Goal: Information Seeking & Learning: Learn about a topic

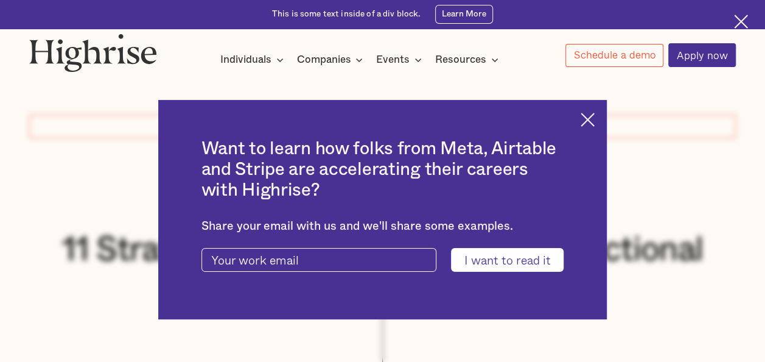
click at [595, 116] on img at bounding box center [588, 120] width 14 height 14
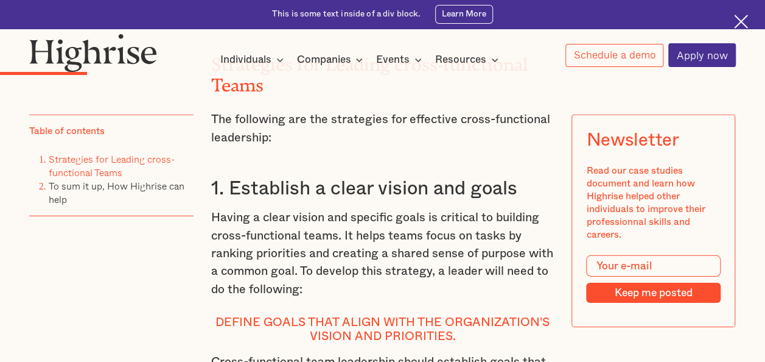
scroll to position [1765, 0]
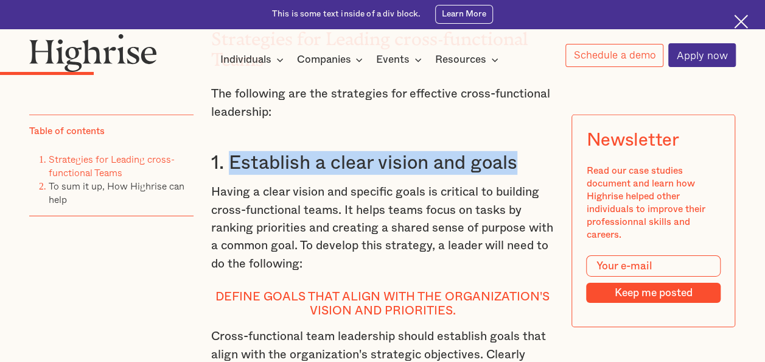
drag, startPoint x: 520, startPoint y: 185, endPoint x: 230, endPoint y: 174, distance: 289.9
click at [230, 174] on h3 "1. Establish a clear vision and goals" at bounding box center [382, 163] width 343 height 24
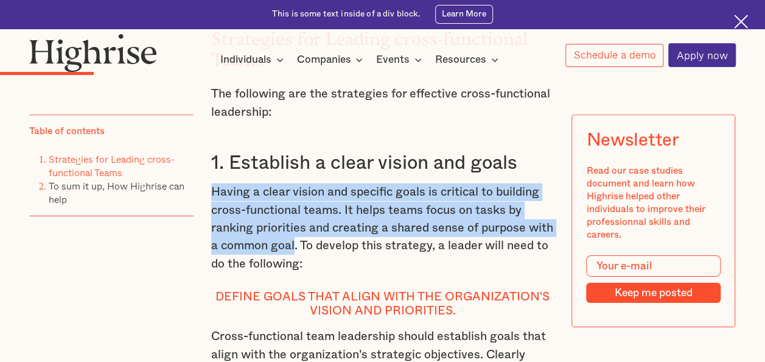
drag, startPoint x: 292, startPoint y: 264, endPoint x: 211, endPoint y: 213, distance: 95.9
click at [211, 213] on p "Having a clear vision and specific goals is critical to building cross-function…" at bounding box center [382, 227] width 343 height 89
copy p "Having a clear vision and specific goals is critical to building cross-function…"
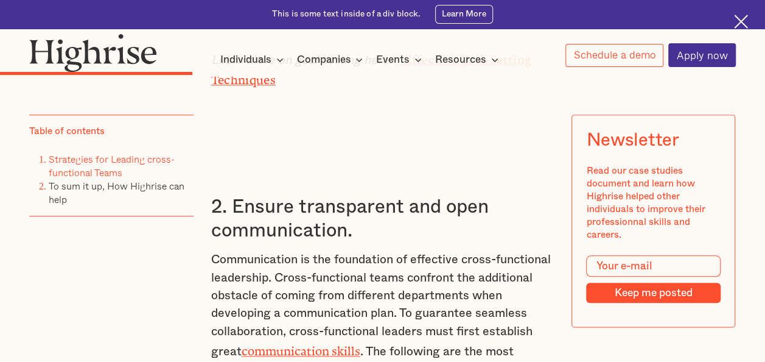
scroll to position [2861, 0]
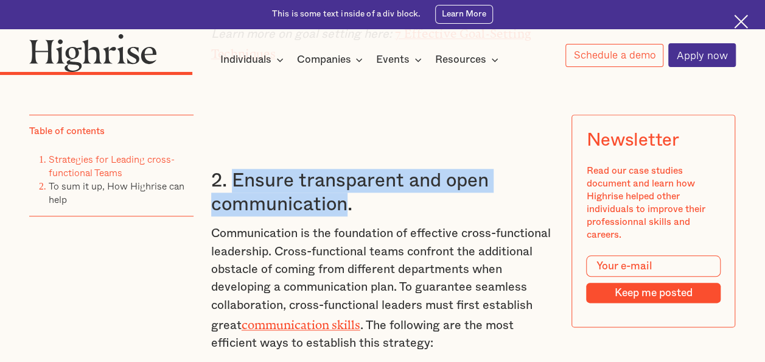
drag, startPoint x: 345, startPoint y: 229, endPoint x: 236, endPoint y: 205, distance: 111.8
click at [236, 205] on h3 "2. Ensure transparent and open communication." at bounding box center [382, 192] width 343 height 47
copy h3 "Ensure transparent and open communication"
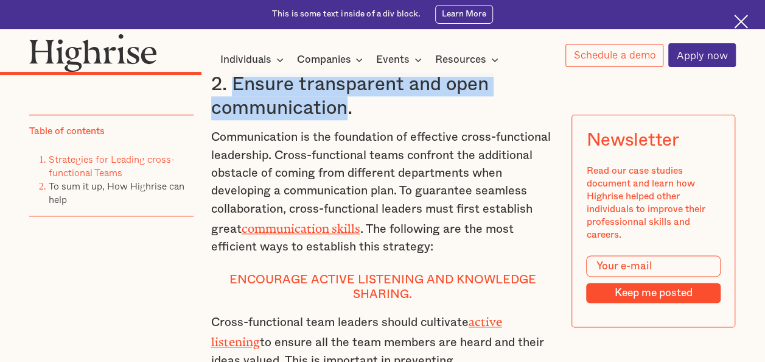
scroll to position [2983, 0]
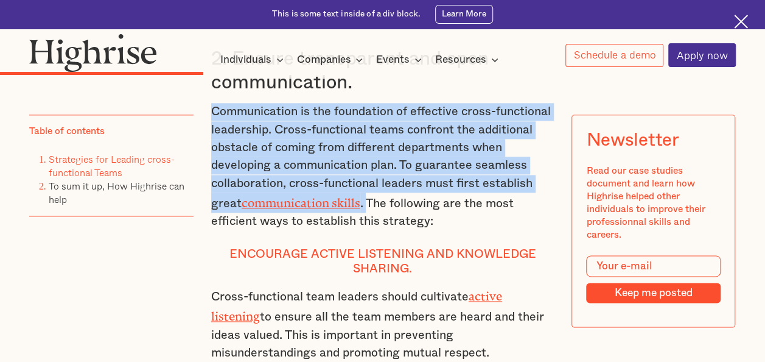
drag, startPoint x: 368, startPoint y: 223, endPoint x: 207, endPoint y: 141, distance: 180.2
copy p "Communication is the foundation of effective cross-functional leadership. Cross…"
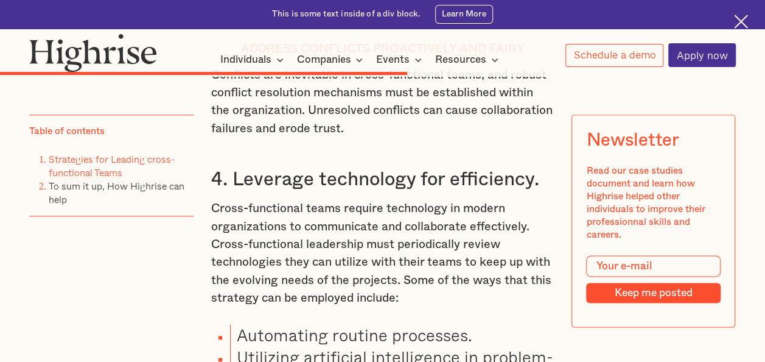
scroll to position [5296, 0]
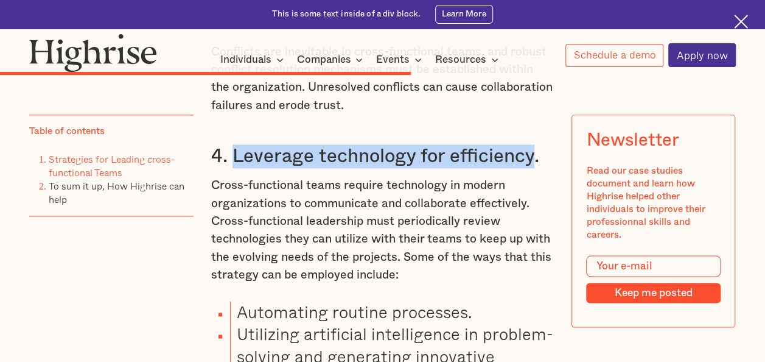
drag, startPoint x: 520, startPoint y: 181, endPoint x: 234, endPoint y: 183, distance: 286.1
click at [234, 168] on h3 "4. Leverage technology for efficiency." at bounding box center [382, 156] width 343 height 24
copy h3 "Leverage technology for efficiency"
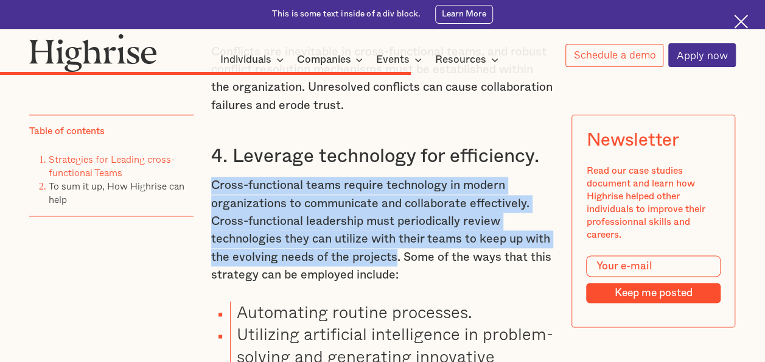
drag, startPoint x: 397, startPoint y: 282, endPoint x: 210, endPoint y: 206, distance: 202.0
click at [211, 206] on p "Cross-functional teams require technology in modern organizations to communicat…" at bounding box center [382, 230] width 343 height 107
copy p "Cross-functional teams require technology in modern organizations to communicat…"
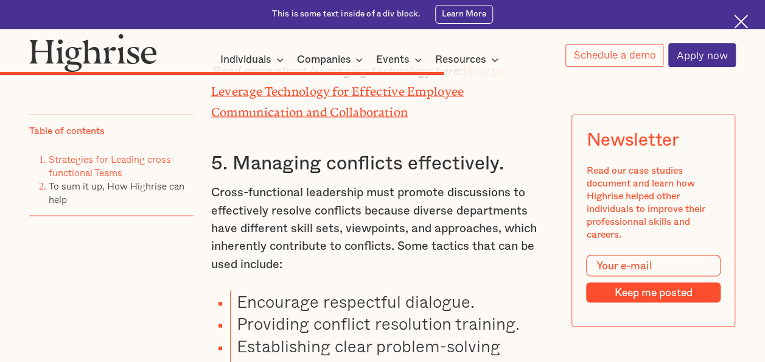
scroll to position [5661, 0]
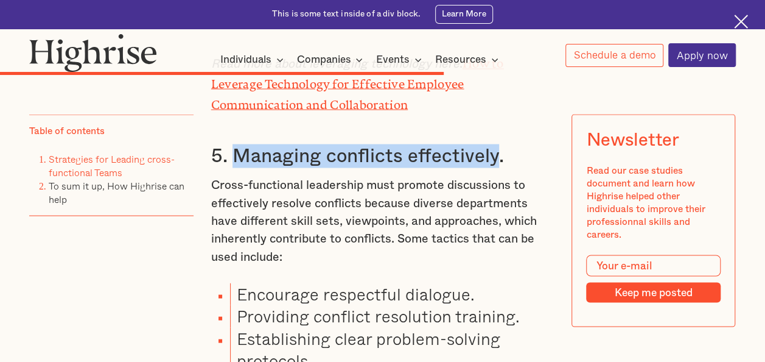
drag, startPoint x: 497, startPoint y: 180, endPoint x: 234, endPoint y: 172, distance: 263.1
click at [234, 167] on h3 "5. Managing conflicts effectively." at bounding box center [382, 156] width 343 height 24
copy h3 "Managing conflicts effectively"
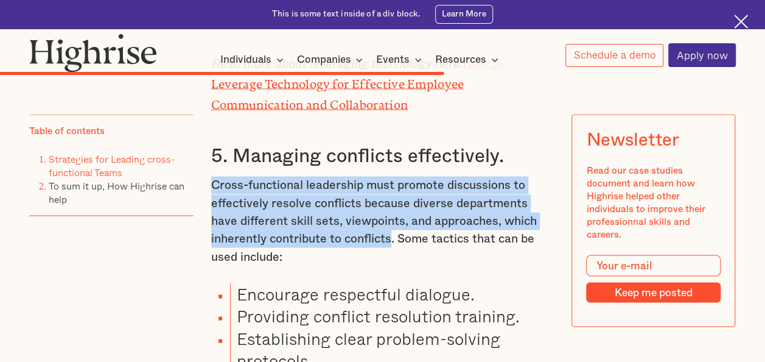
drag, startPoint x: 390, startPoint y: 262, endPoint x: 211, endPoint y: 207, distance: 186.6
click at [211, 207] on p "Cross-functional leadership must promote discussions to effectively resolve con…" at bounding box center [382, 220] width 343 height 89
copy p "Cross-functional leadership must promote discussions to effectively resolve con…"
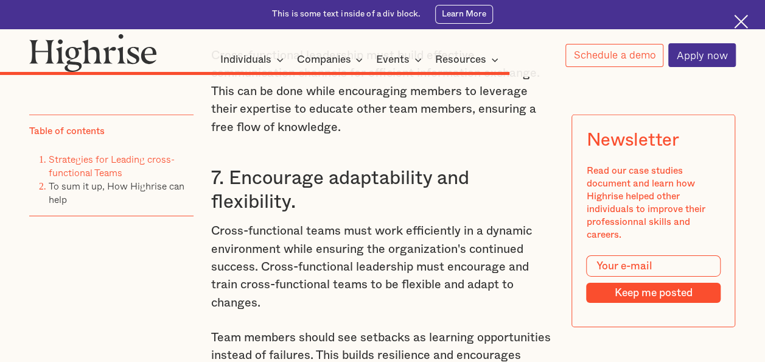
scroll to position [6391, 0]
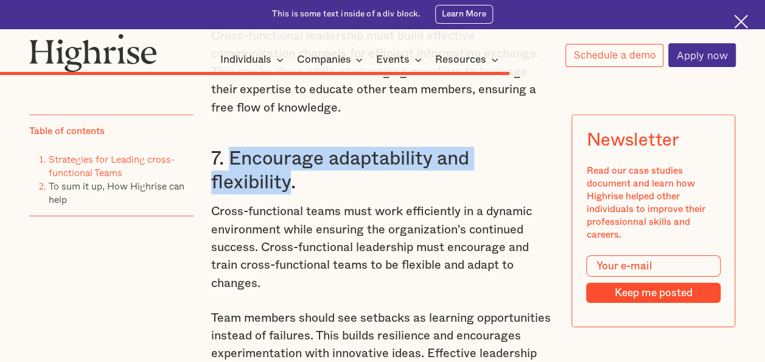
drag, startPoint x: 289, startPoint y: 184, endPoint x: 230, endPoint y: 154, distance: 65.6
click at [230, 154] on h3 "7. Encourage adaptability and flexibility." at bounding box center [382, 170] width 343 height 47
copy h3 "Encourage adaptability and flexibility"
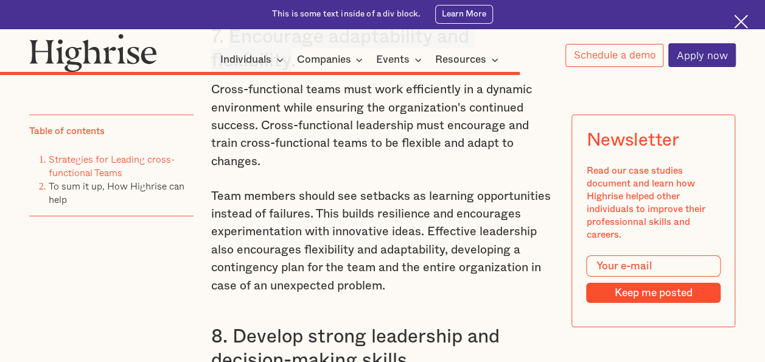
scroll to position [6452, 0]
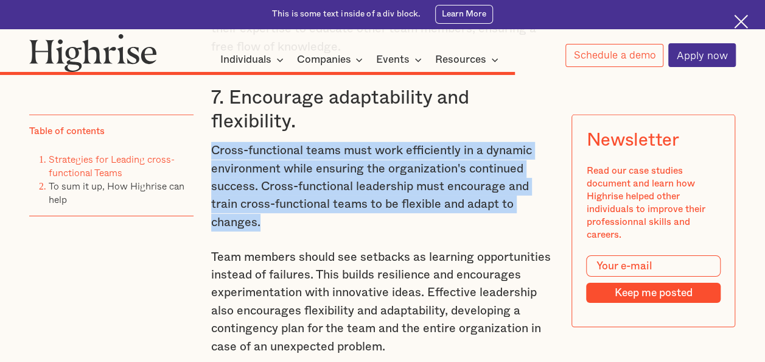
drag, startPoint x: 259, startPoint y: 223, endPoint x: 206, endPoint y: 156, distance: 84.9
copy p "Cross-functional teams must work efficiently in a dynamic environment while ens…"
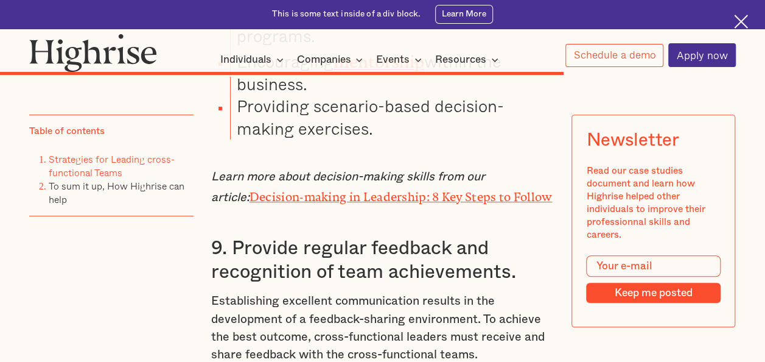
scroll to position [7122, 0]
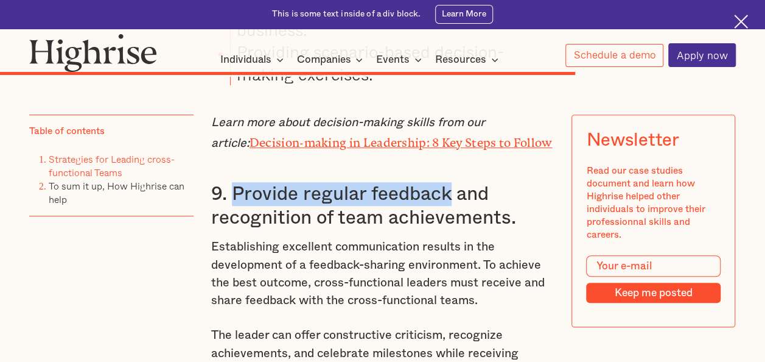
drag, startPoint x: 451, startPoint y: 197, endPoint x: 229, endPoint y: 194, distance: 221.6
click at [229, 194] on h3 "9. Provide regular feedback and recognition of team achievements." at bounding box center [382, 205] width 343 height 47
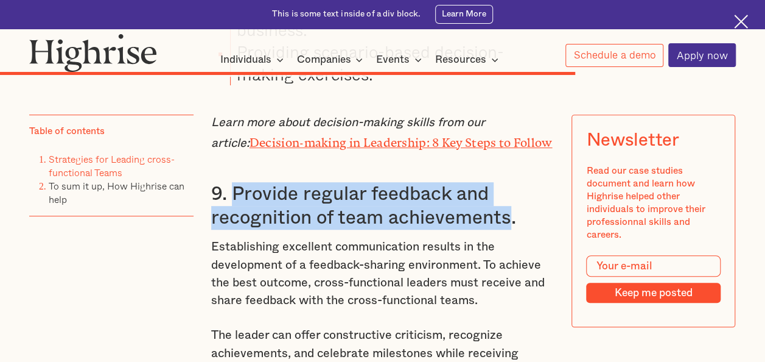
drag, startPoint x: 510, startPoint y: 222, endPoint x: 233, endPoint y: 194, distance: 279.0
click at [233, 194] on h3 "9. Provide regular feedback and recognition of team achievements." at bounding box center [382, 205] width 343 height 47
copy h3 "Provide regular feedback and recognition of team achievements"
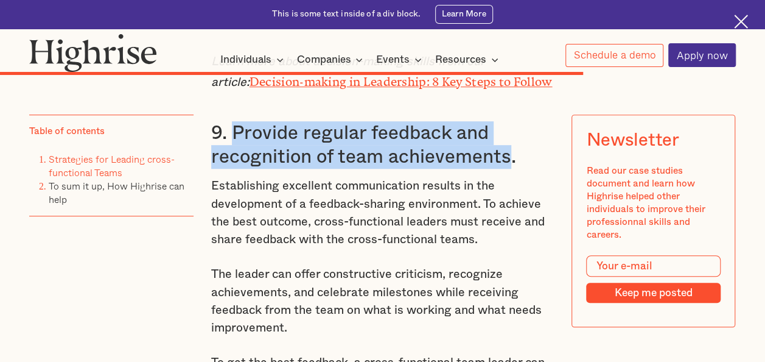
scroll to position [7304, 0]
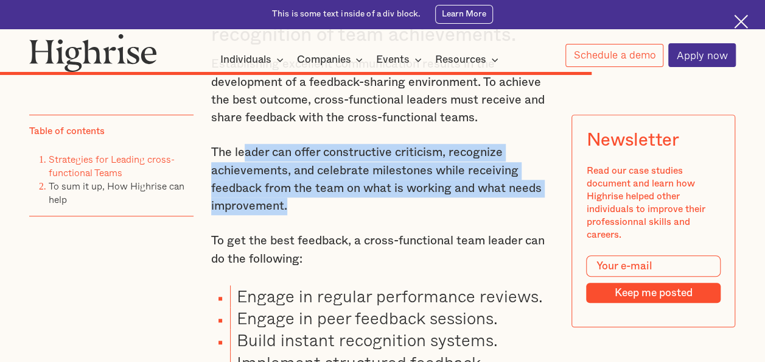
drag, startPoint x: 284, startPoint y: 211, endPoint x: 245, endPoint y: 150, distance: 73.1
click at [245, 150] on p "The leader can offer constructive criticism, recognize achievements, and celebr…" at bounding box center [382, 180] width 343 height 72
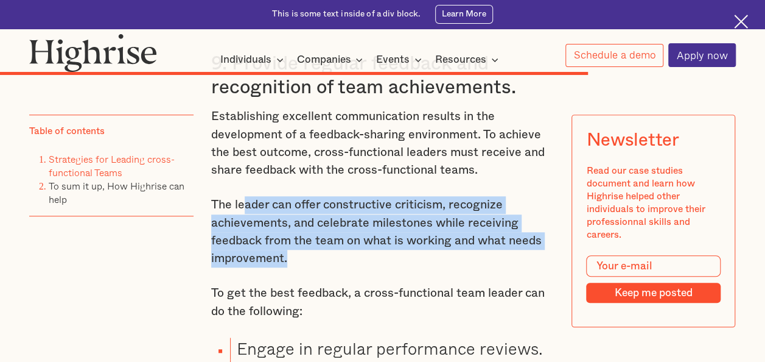
scroll to position [7183, 0]
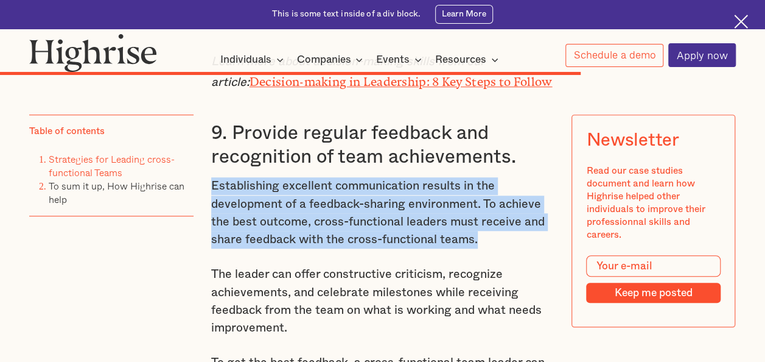
drag, startPoint x: 480, startPoint y: 243, endPoint x: 210, endPoint y: 187, distance: 275.9
click at [211, 187] on p "Establishing excellent communication results in the development of a feedback-s…" at bounding box center [382, 213] width 343 height 72
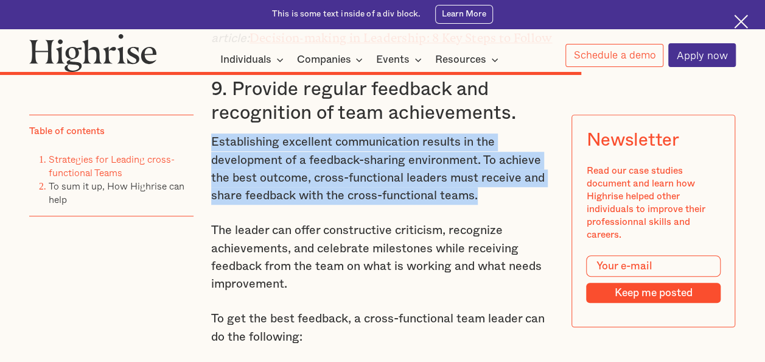
scroll to position [7304, 0]
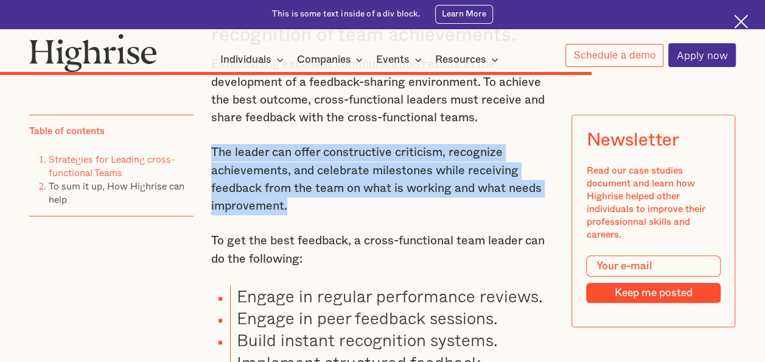
drag, startPoint x: 290, startPoint y: 211, endPoint x: 203, endPoint y: 157, distance: 102.2
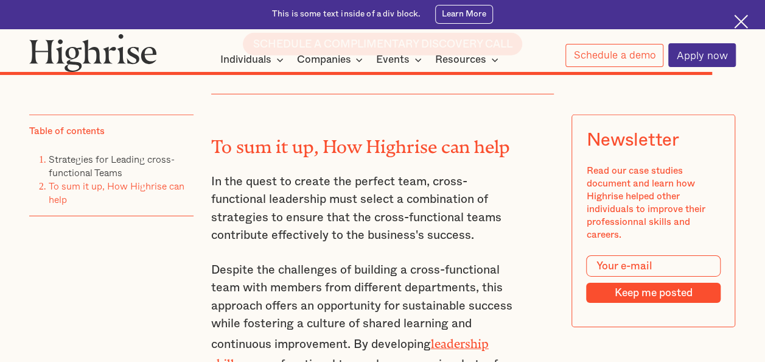
scroll to position [8704, 0]
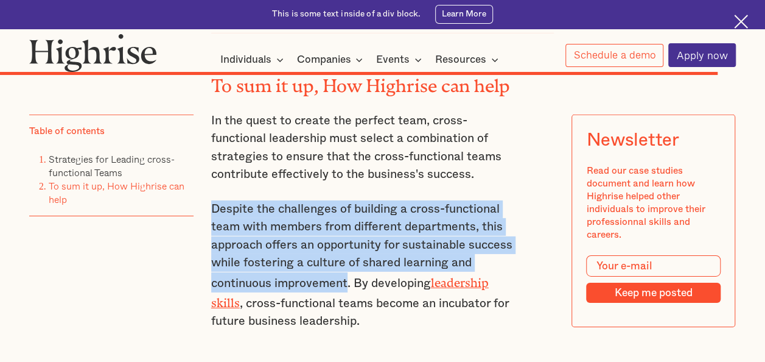
drag, startPoint x: 349, startPoint y: 271, endPoint x: 203, endPoint y: 194, distance: 164.7
